Goal: Transaction & Acquisition: Obtain resource

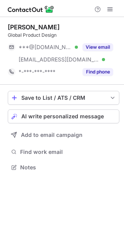
scroll to position [162, 124]
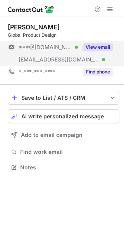
click at [99, 47] on button "View email" at bounding box center [97, 47] width 31 height 8
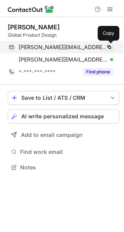
click at [109, 47] on span at bounding box center [109, 47] width 6 height 6
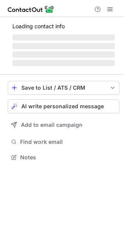
scroll to position [157, 124]
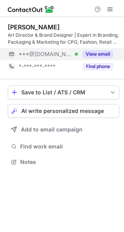
click at [104, 52] on button "View email" at bounding box center [97, 54] width 31 height 8
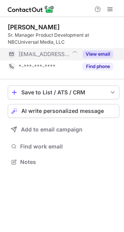
scroll to position [157, 124]
